Goal: Find specific page/section

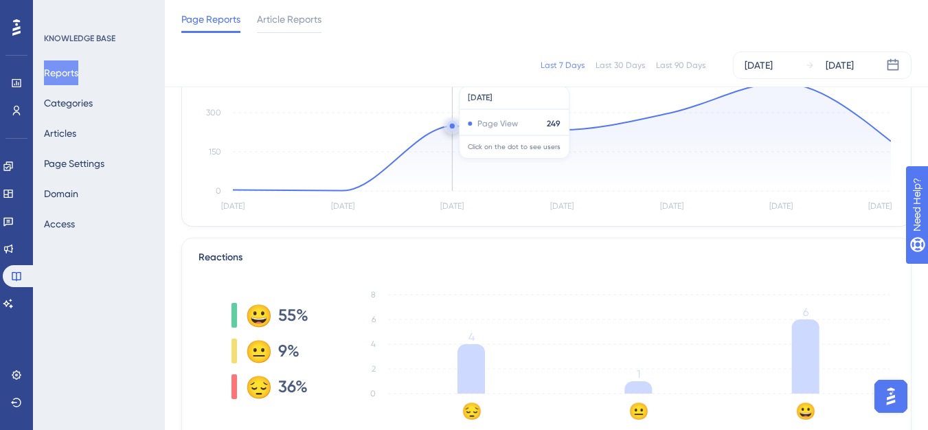
scroll to position [115, 0]
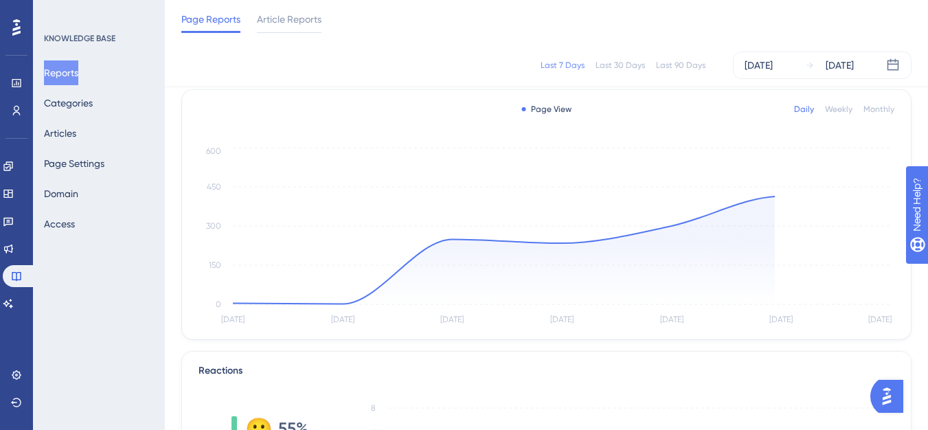
scroll to position [46, 0]
